Goal: Understand process/instructions: Learn how to perform a task or action

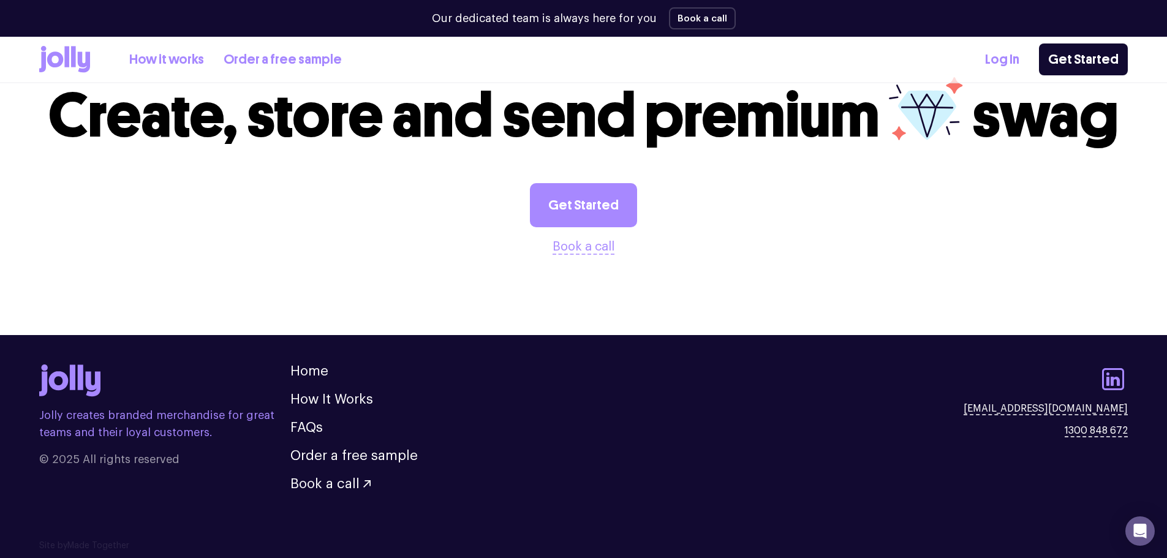
scroll to position [1292, 0]
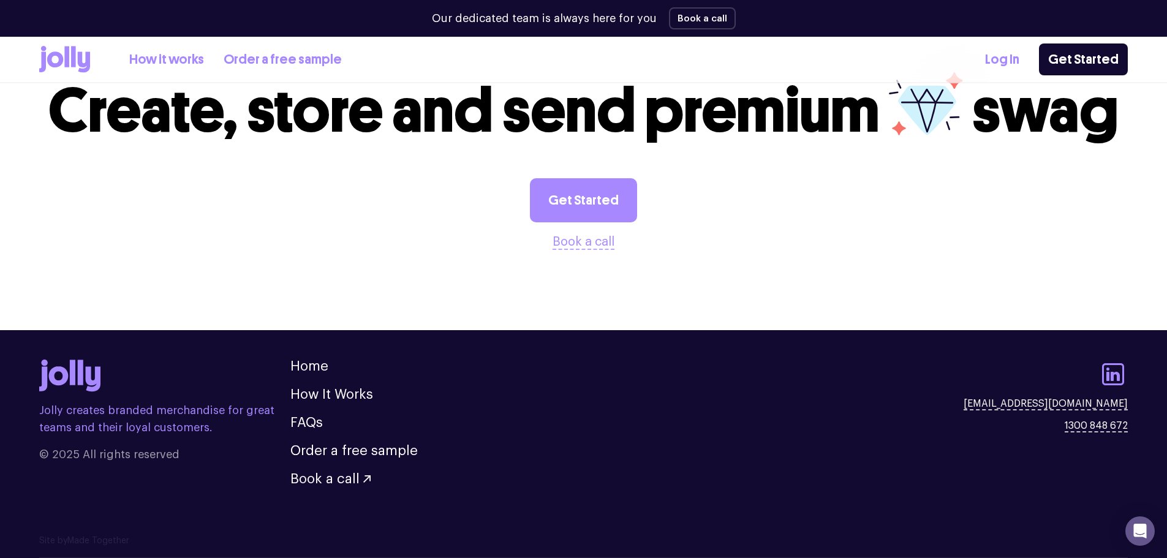
click at [147, 56] on link "How it works" at bounding box center [166, 60] width 75 height 20
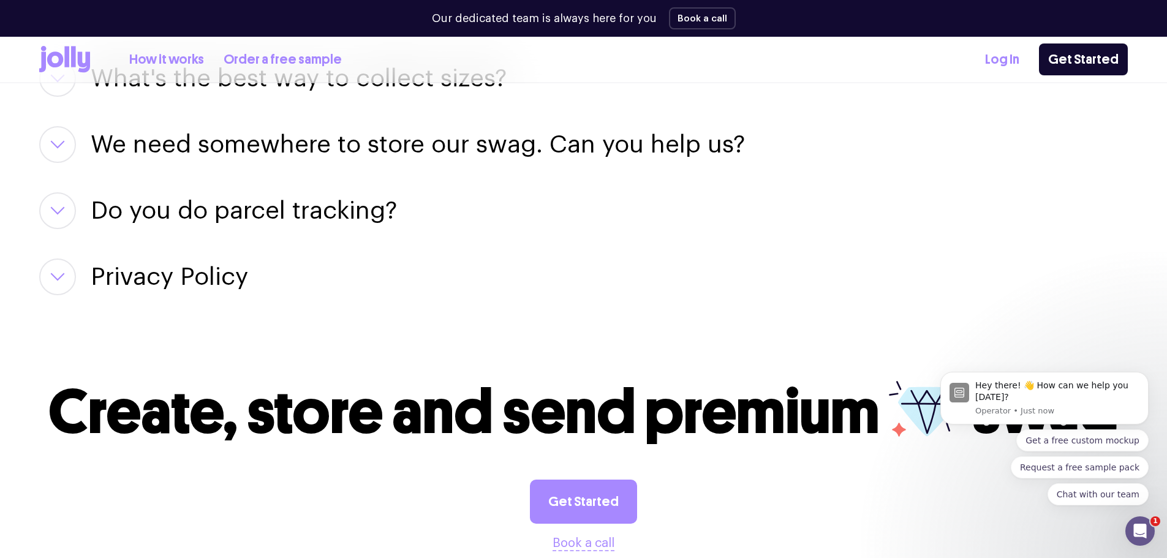
scroll to position [1958, 0]
